Goal: Task Accomplishment & Management: Manage account settings

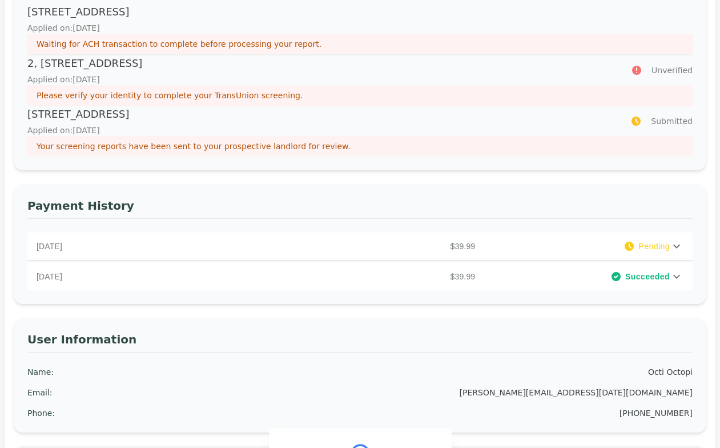
scroll to position [313, 0]
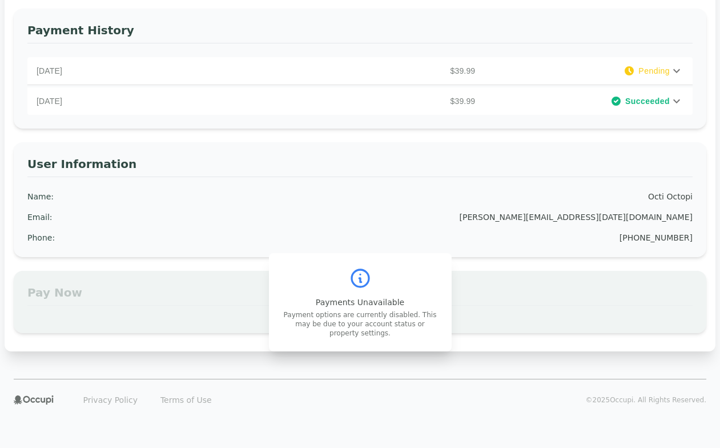
click at [679, 103] on icon at bounding box center [677, 101] width 14 height 14
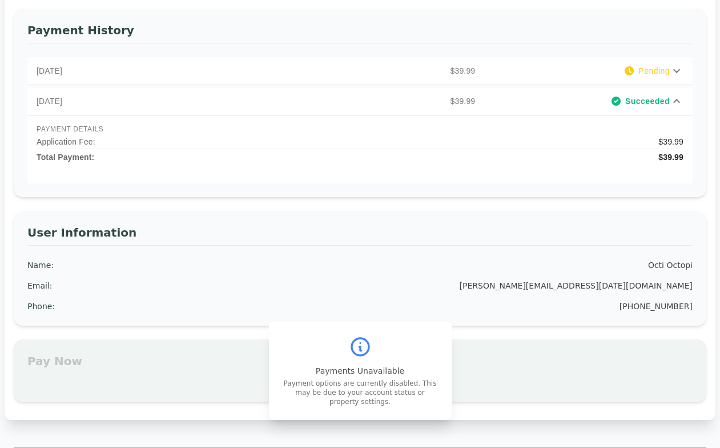
click at [679, 103] on icon at bounding box center [677, 101] width 14 height 14
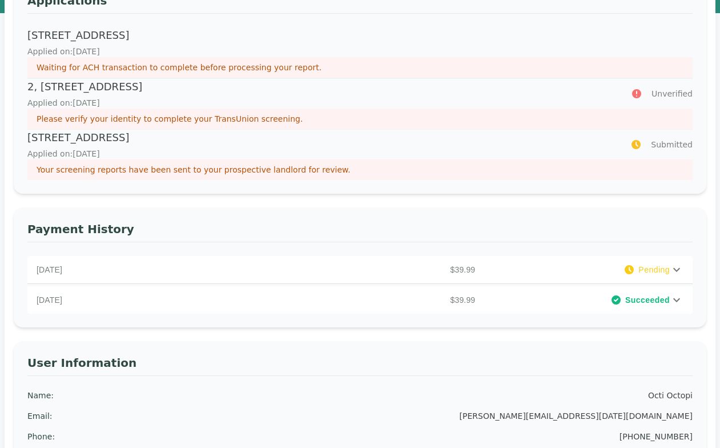
scroll to position [0, 0]
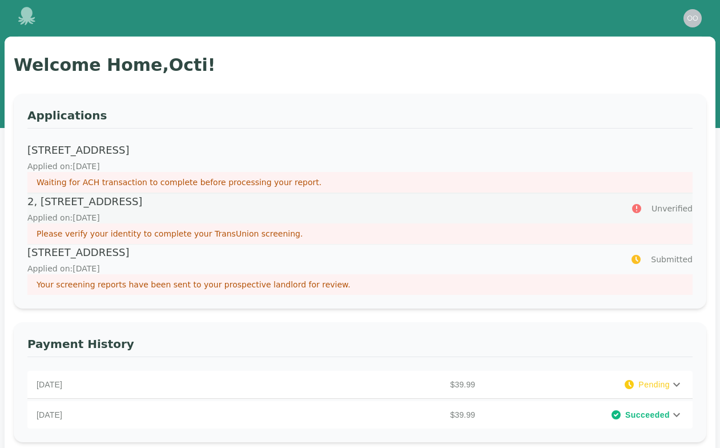
click at [153, 209] on p "2, [STREET_ADDRESS]" at bounding box center [322, 202] width 590 height 16
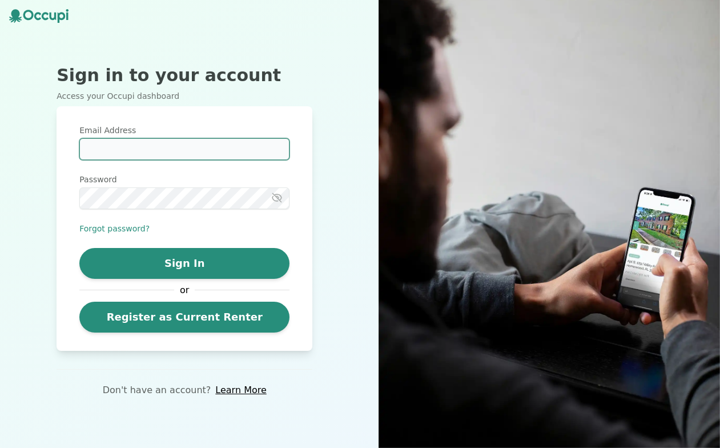
click at [164, 150] on input "Email Address" at bounding box center [184, 149] width 210 height 22
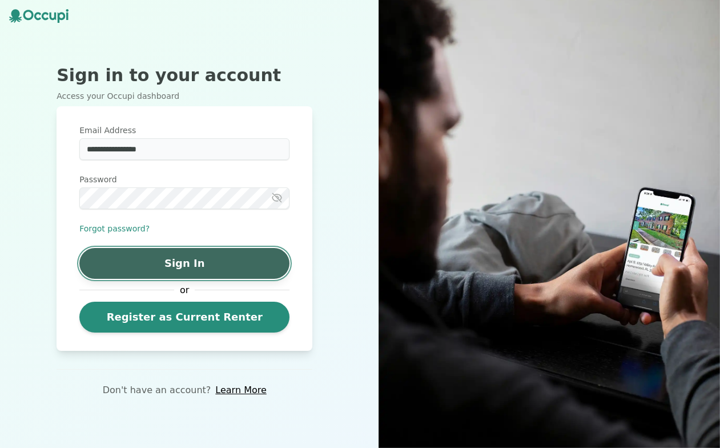
click at [120, 266] on button "Sign In" at bounding box center [184, 263] width 210 height 31
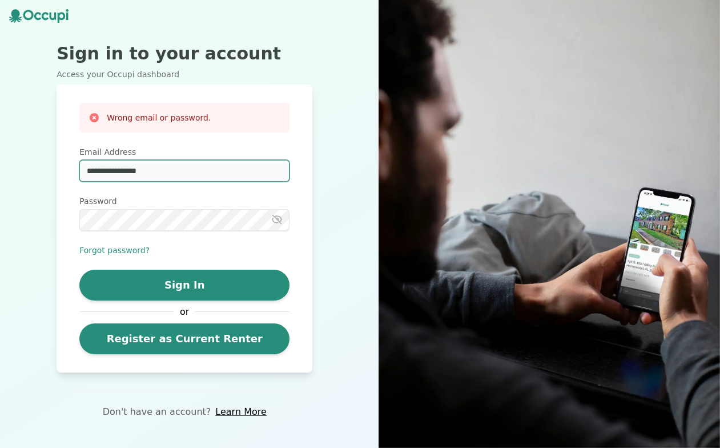
drag, startPoint x: 175, startPoint y: 170, endPoint x: 123, endPoint y: 173, distance: 52.6
click at [123, 173] on input "**********" at bounding box center [184, 171] width 210 height 22
type input "**********"
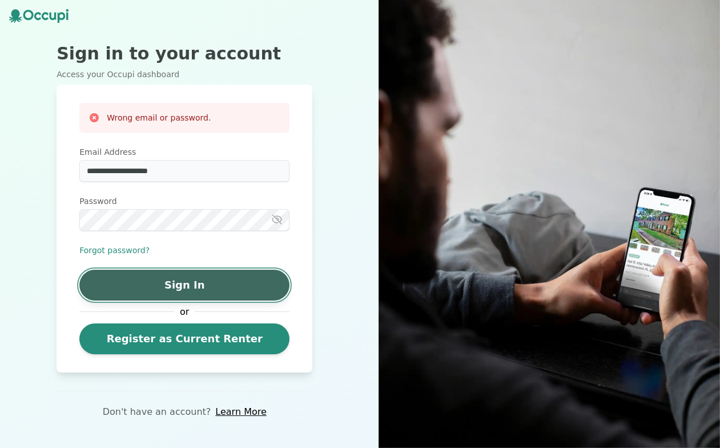
click at [128, 279] on button "Sign In" at bounding box center [184, 285] width 210 height 31
